Goal: Navigation & Orientation: Find specific page/section

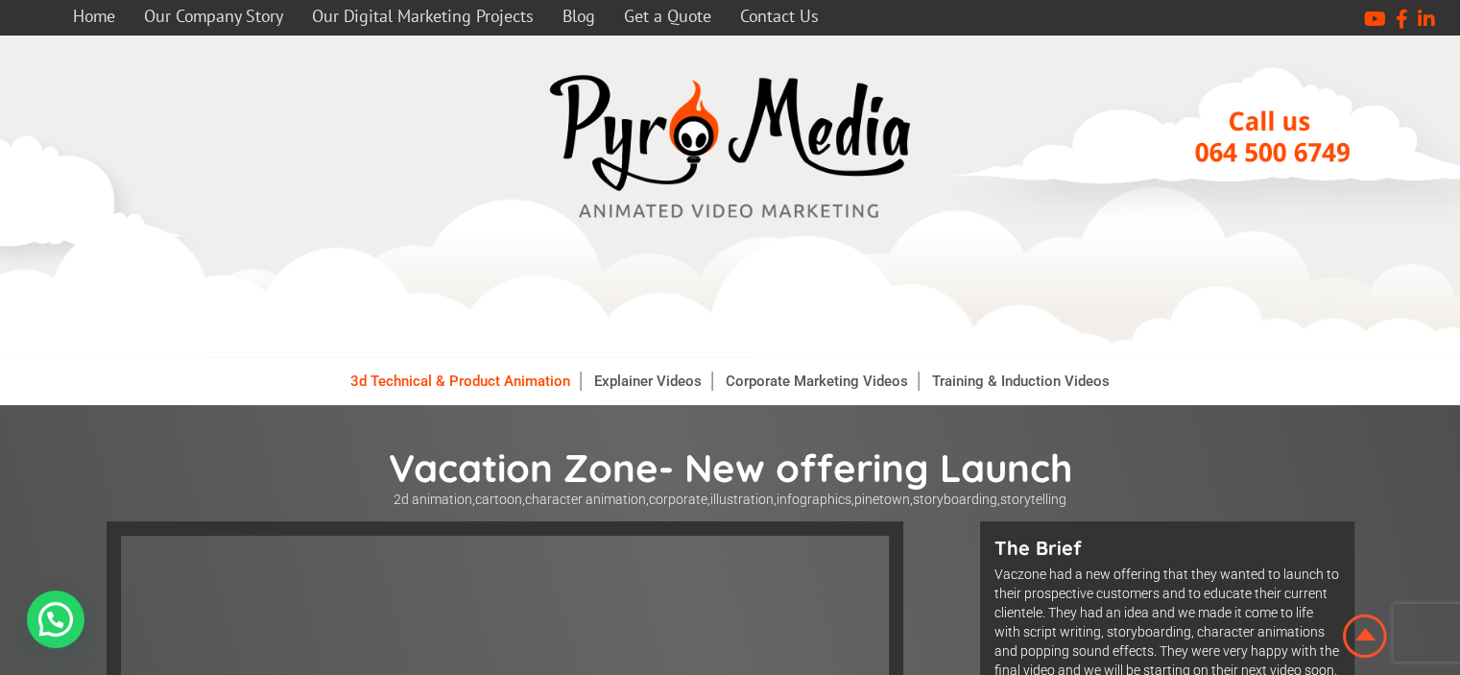
click at [478, 379] on link "3d Technical & Product Animation" at bounding box center [461, 380] width 240 height 19
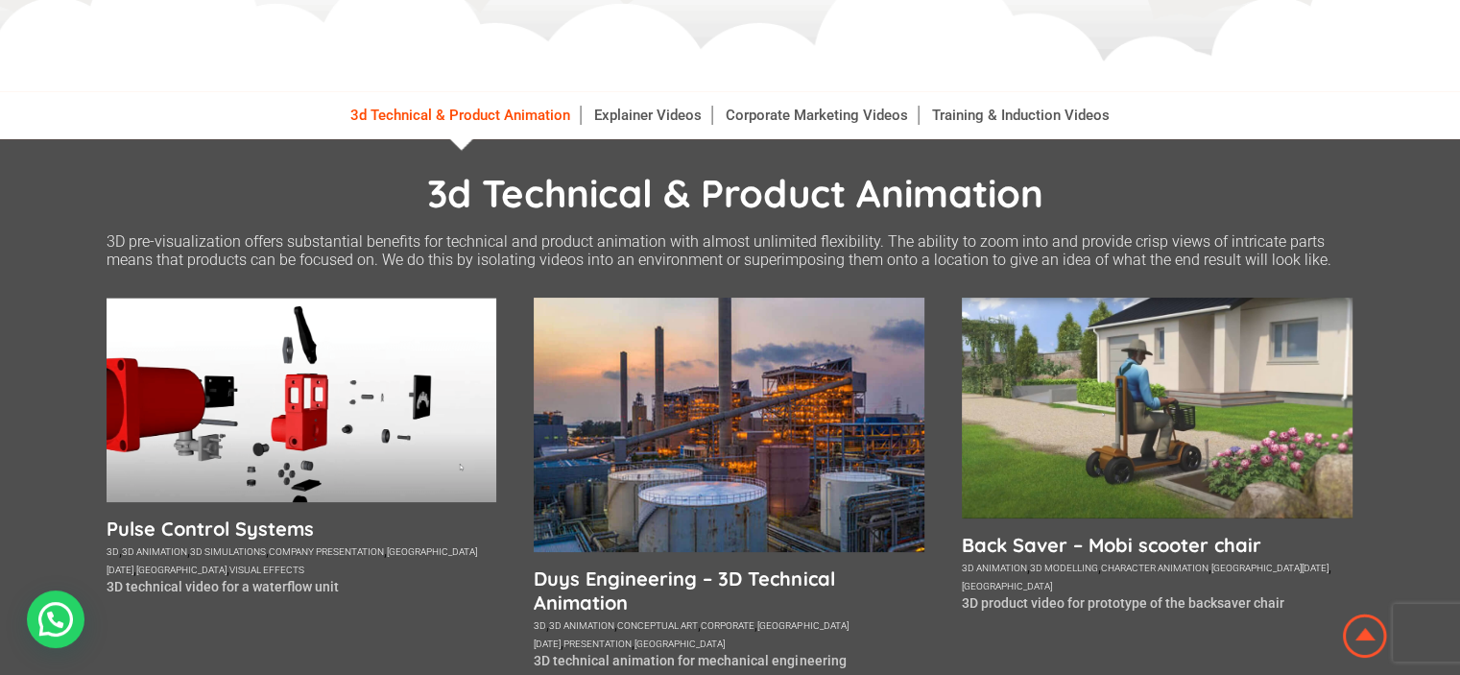
scroll to position [288, 0]
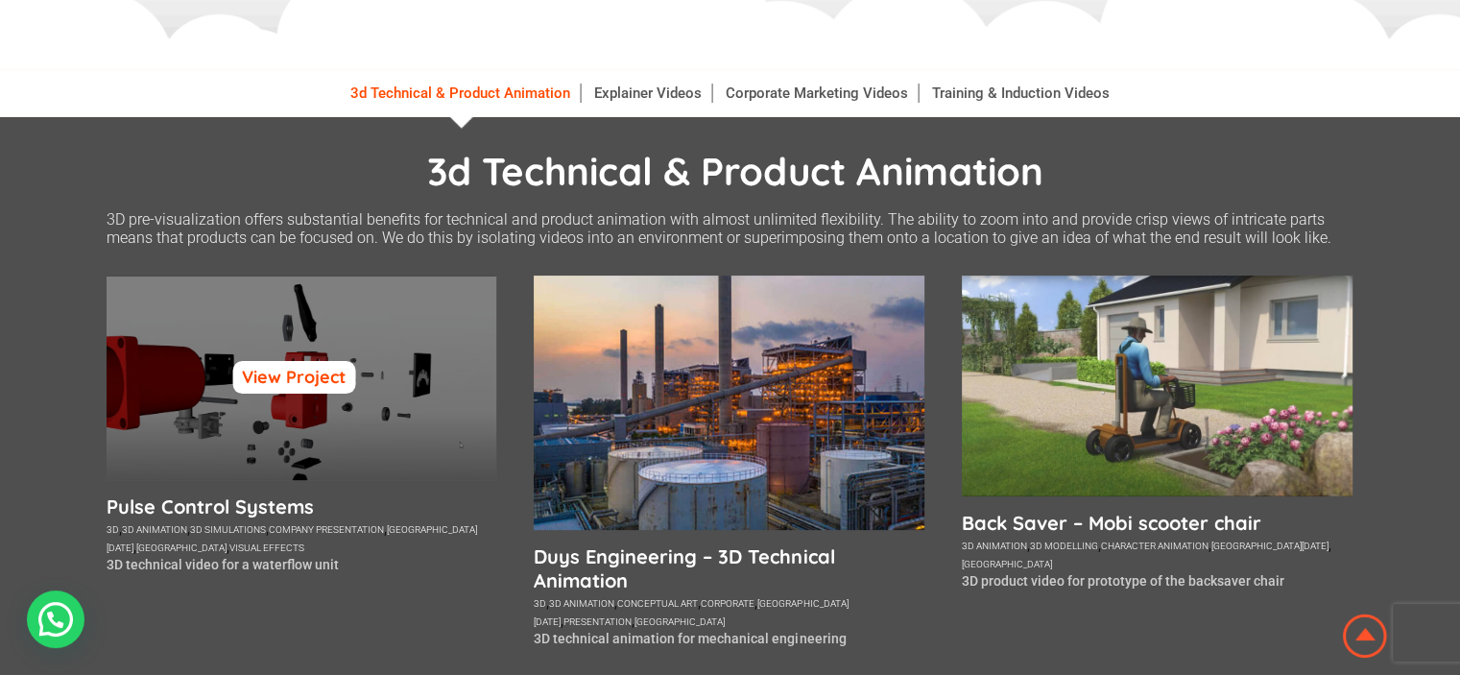
click at [260, 381] on link "View Project" at bounding box center [293, 377] width 123 height 33
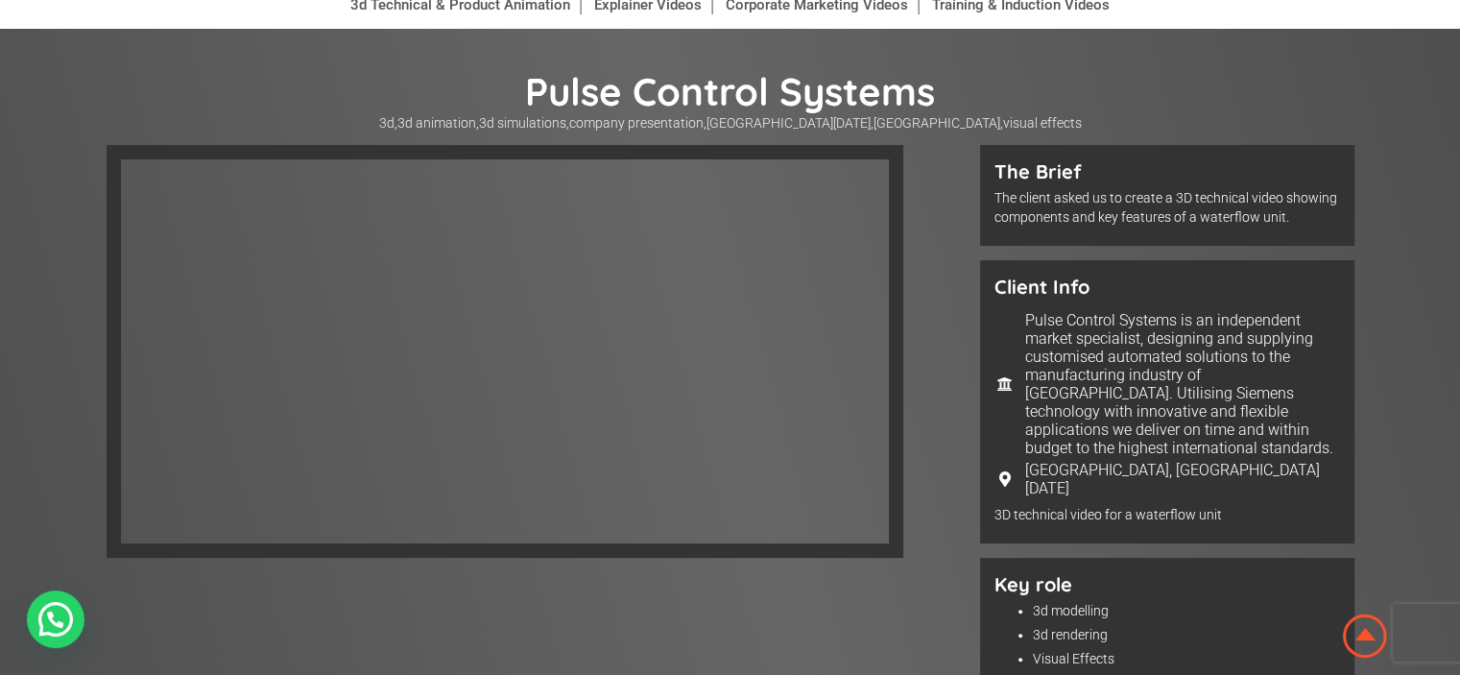
scroll to position [384, 0]
